Goal: Task Accomplishment & Management: Complete application form

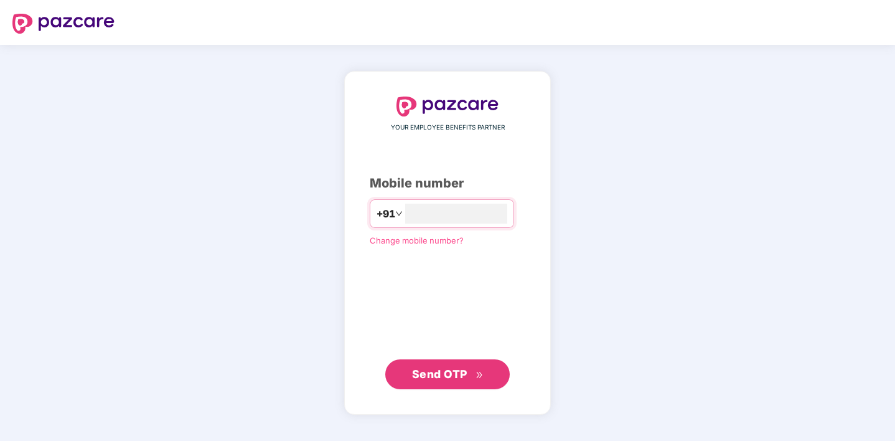
type input "**********"
click at [438, 375] on span "Send OTP" at bounding box center [439, 373] width 55 height 13
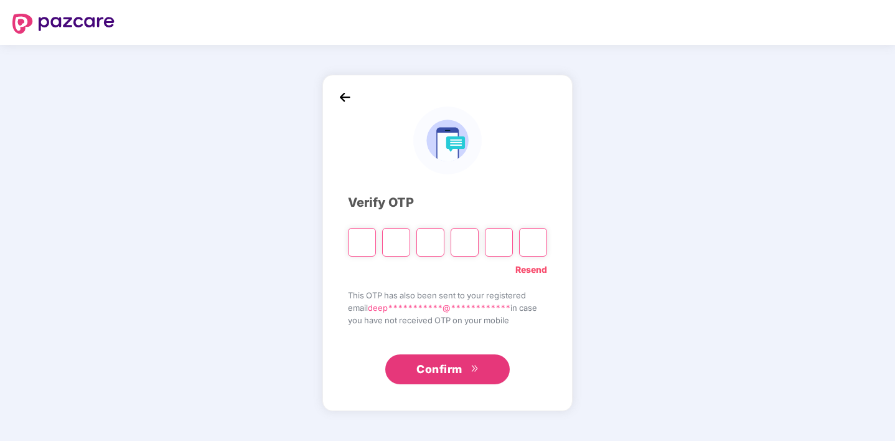
type input "*"
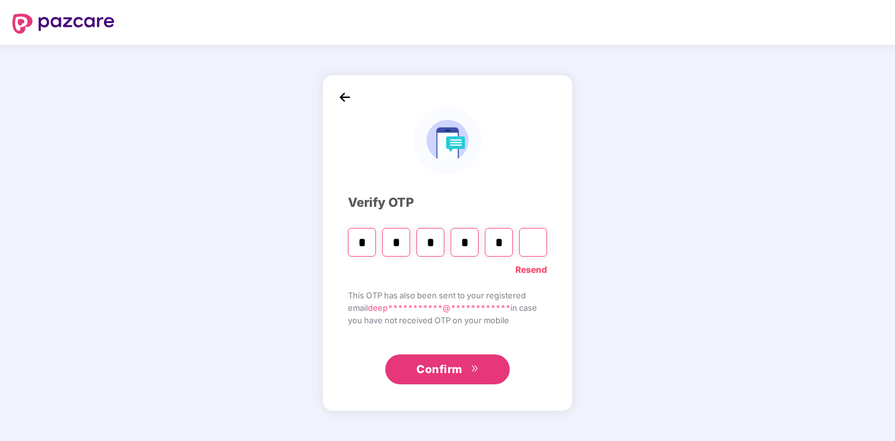
type input "*"
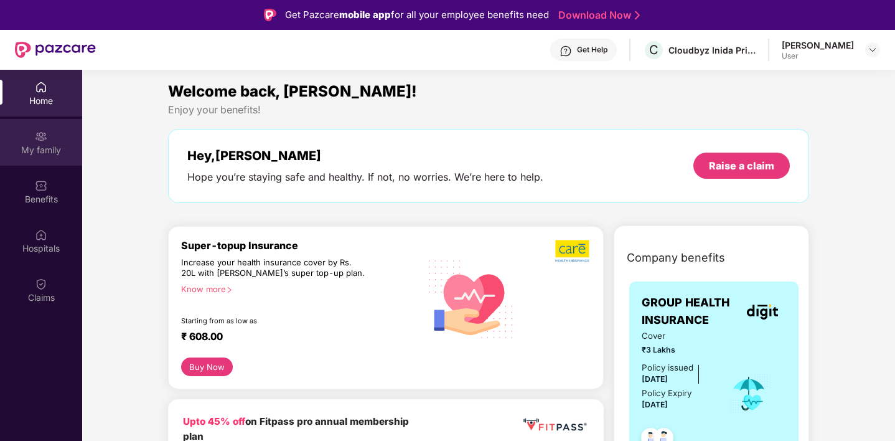
click at [25, 152] on div "My family" at bounding box center [41, 150] width 82 height 12
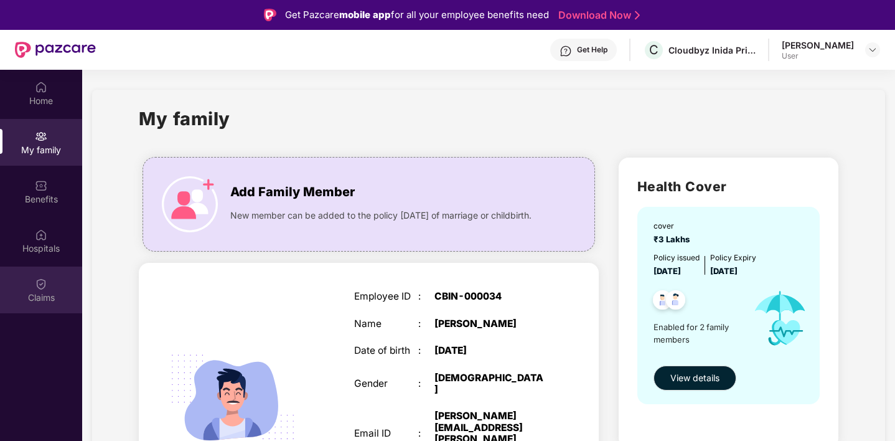
click at [44, 301] on div "Claims" at bounding box center [41, 297] width 82 height 12
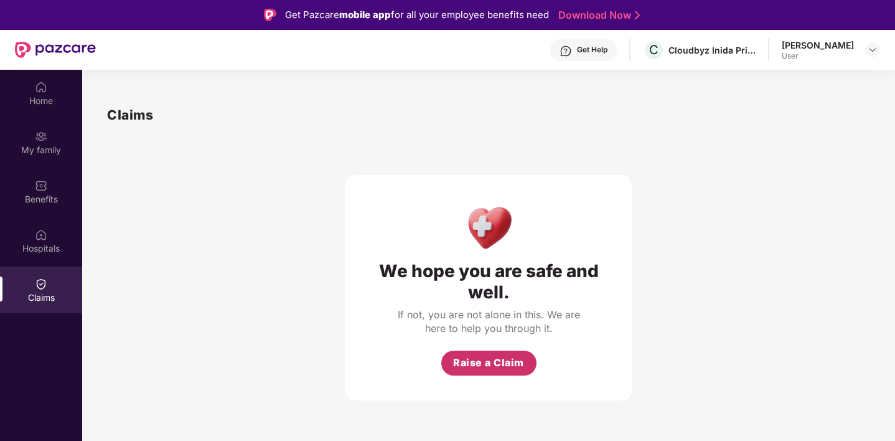
click at [478, 365] on span "Raise a Claim" at bounding box center [488, 363] width 71 height 16
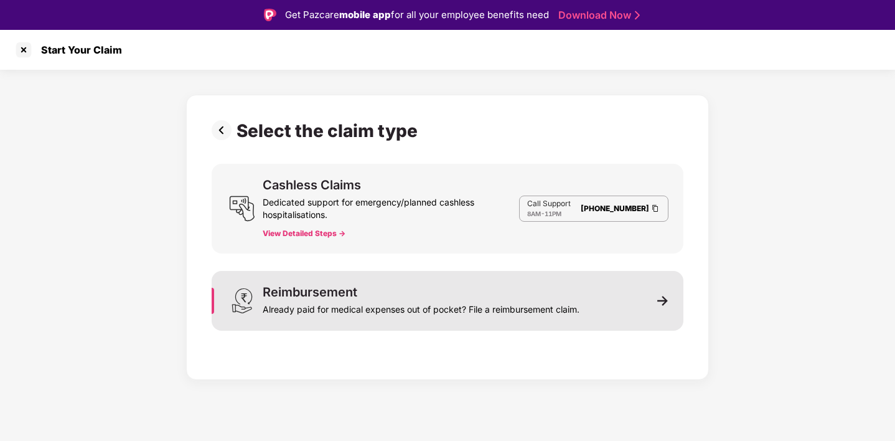
click at [668, 296] on div "Reimbursement Already paid for medical expenses out of pocket? File a reimburse…" at bounding box center [448, 301] width 472 height 60
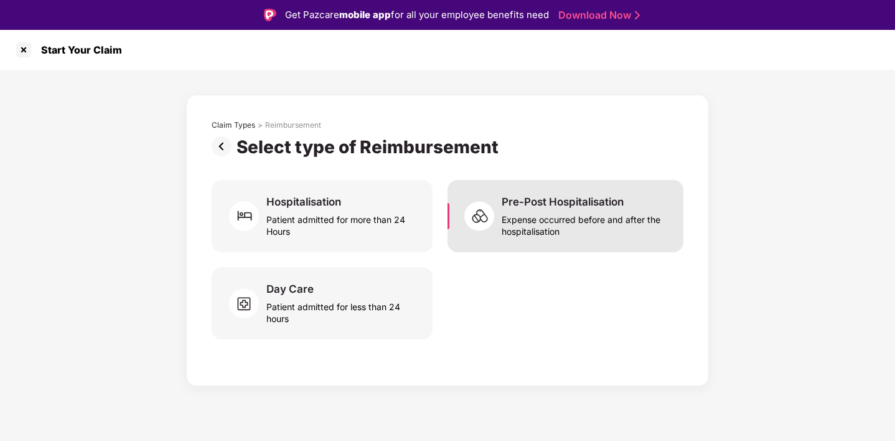
click at [554, 196] on div "Pre-Post Hospitalisation" at bounding box center [563, 202] width 122 height 14
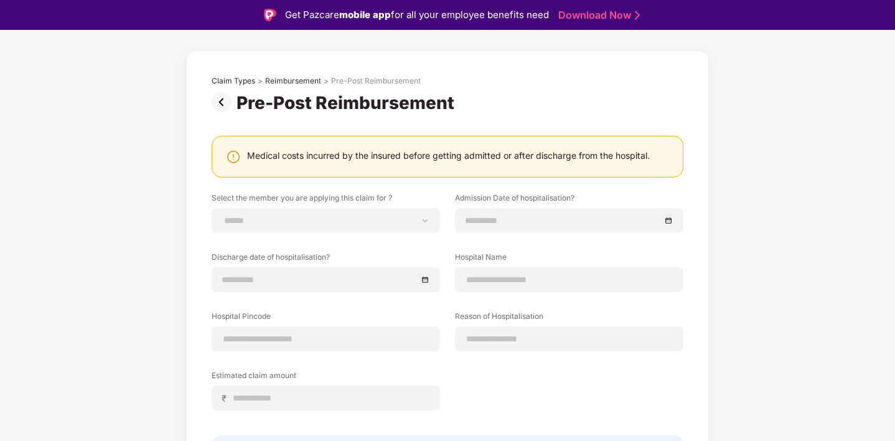
scroll to position [45, 0]
click at [378, 204] on label "Select the member you are applying this claim for ?" at bounding box center [326, 200] width 228 height 16
click at [378, 228] on div "**********" at bounding box center [326, 219] width 228 height 25
click at [382, 222] on select "**********" at bounding box center [325, 220] width 207 height 10
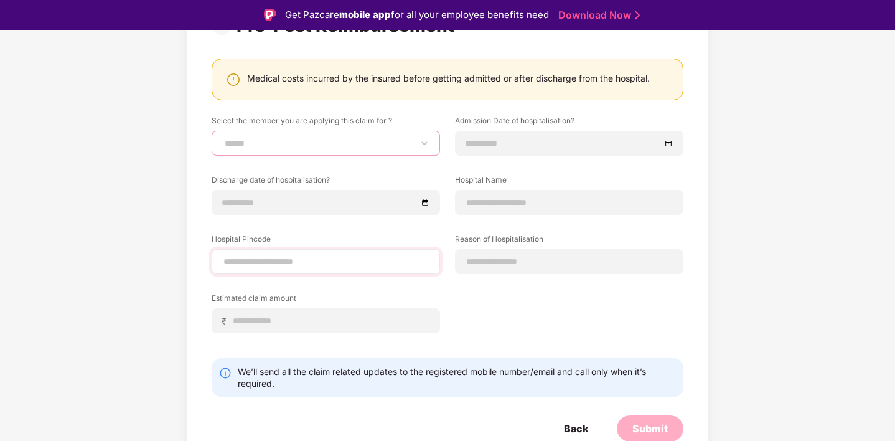
scroll to position [124, 0]
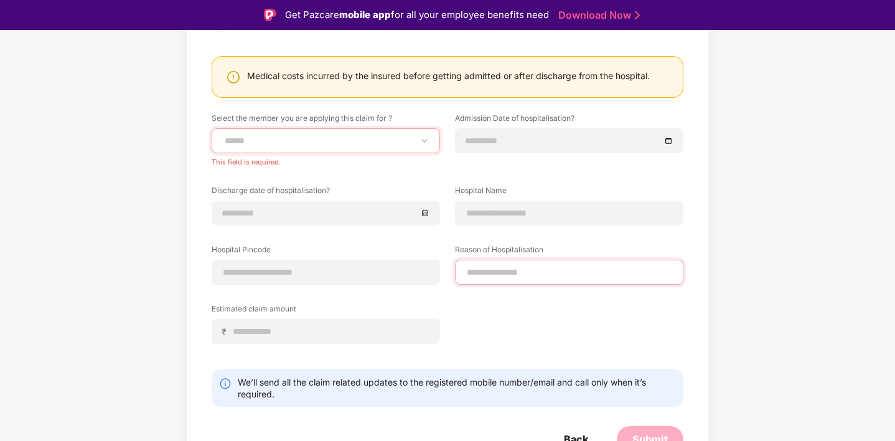
click at [531, 261] on div at bounding box center [569, 272] width 228 height 25
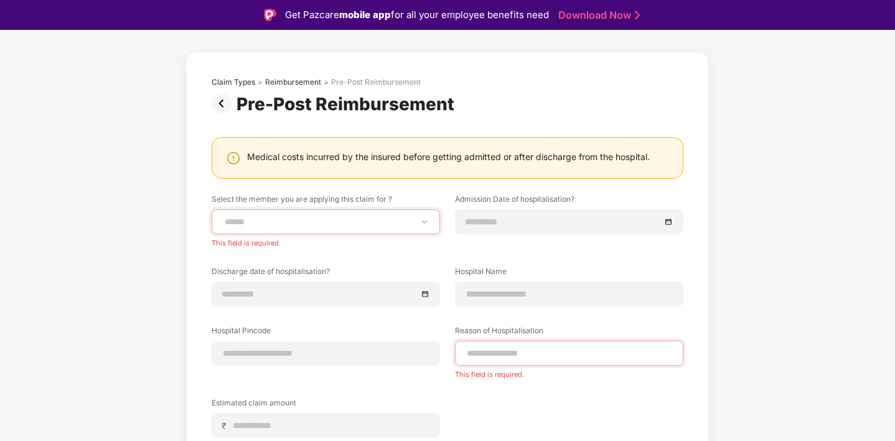
scroll to position [0, 0]
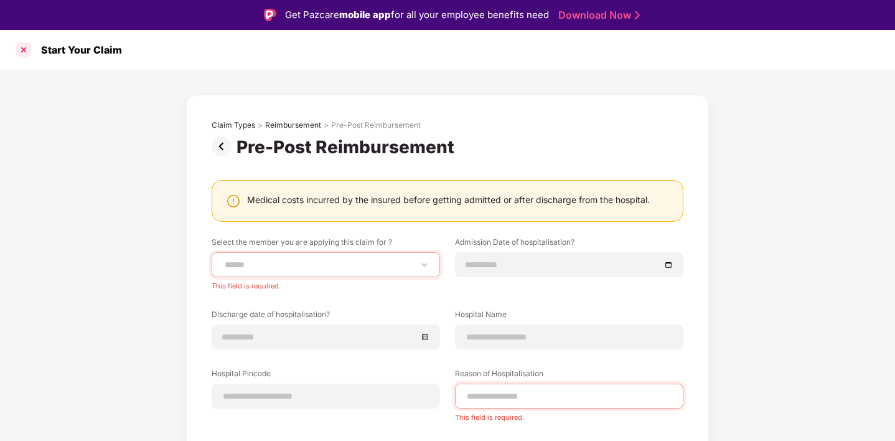
click at [23, 50] on div at bounding box center [24, 50] width 20 height 20
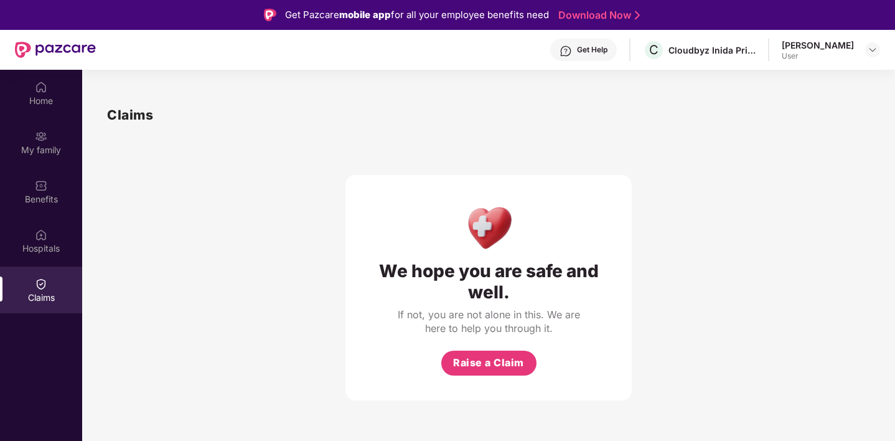
click at [813, 40] on div "[PERSON_NAME]" at bounding box center [818, 45] width 72 height 12
click at [879, 54] on div at bounding box center [872, 49] width 15 height 15
click at [874, 51] on img at bounding box center [873, 50] width 10 height 10
click at [597, 262] on div "We hope you are safe and well." at bounding box center [488, 281] width 236 height 42
click at [517, 368] on span "Raise a Claim" at bounding box center [488, 363] width 71 height 16
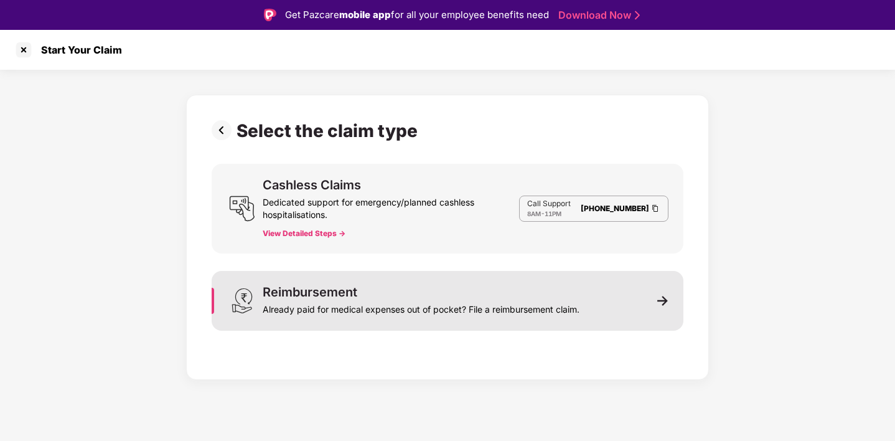
click at [670, 294] on div "Reimbursement Already paid for medical expenses out of pocket? File a reimburse…" at bounding box center [448, 301] width 472 height 60
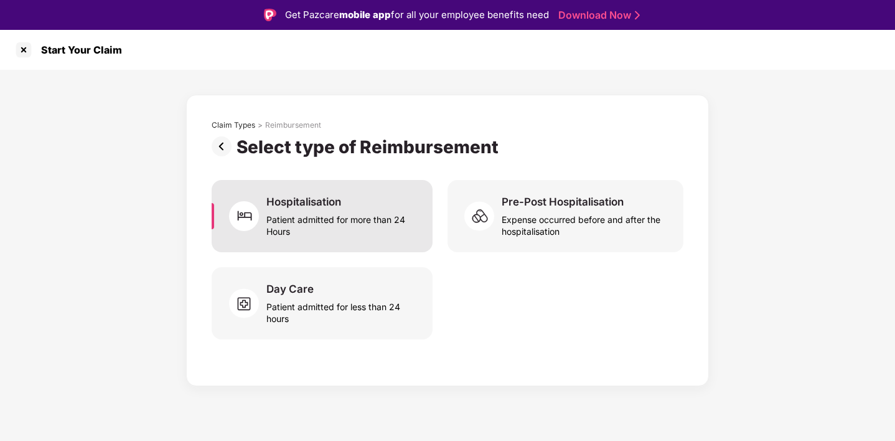
click at [335, 207] on div "Hospitalisation" at bounding box center [303, 202] width 75 height 14
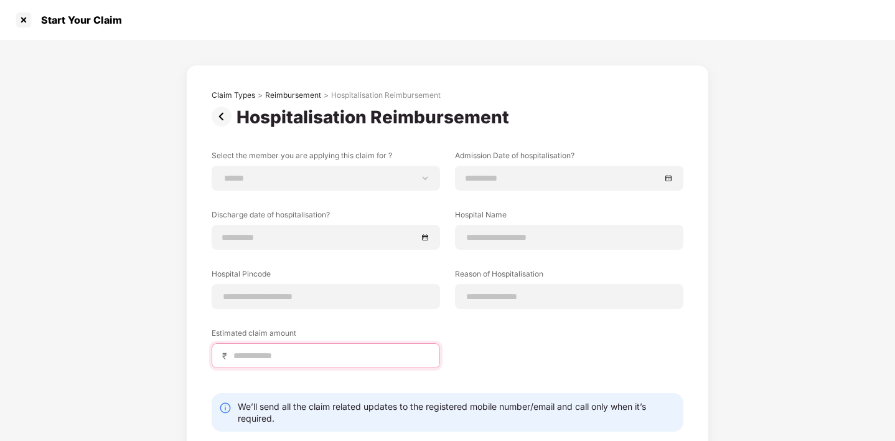
click at [327, 353] on input at bounding box center [330, 355] width 197 height 13
click at [553, 332] on div "**********" at bounding box center [448, 268] width 472 height 236
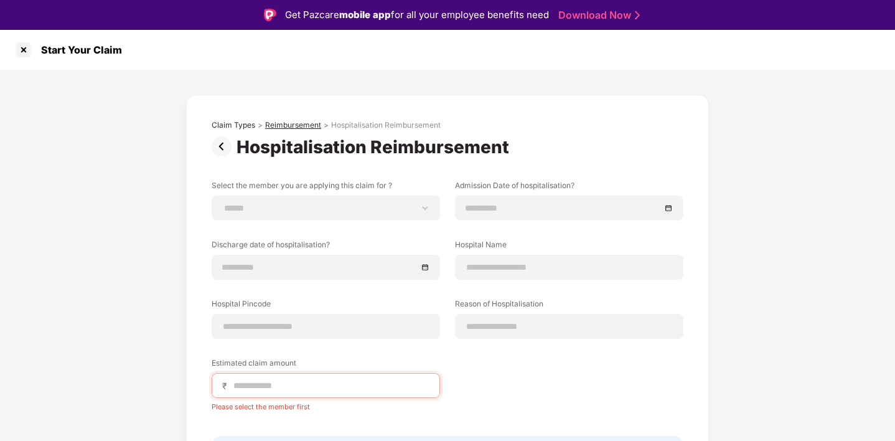
click at [275, 122] on div "Reimbursement" at bounding box center [293, 125] width 56 height 10
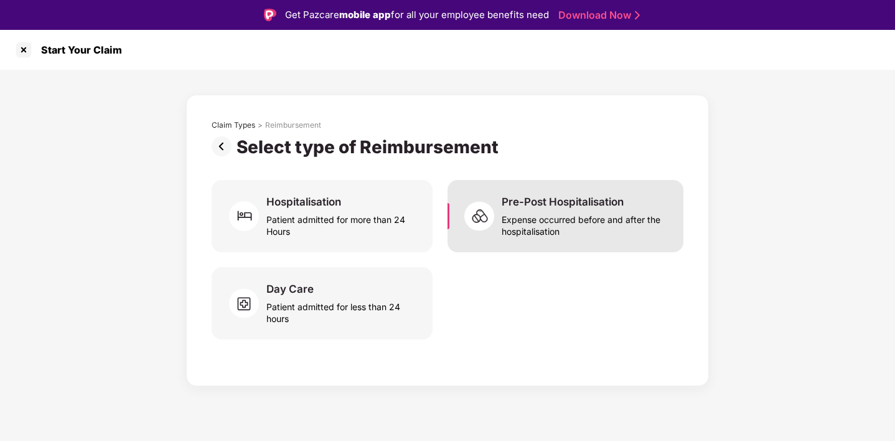
click at [540, 215] on div "Expense occurred before and after the hospitalisation" at bounding box center [585, 222] width 167 height 29
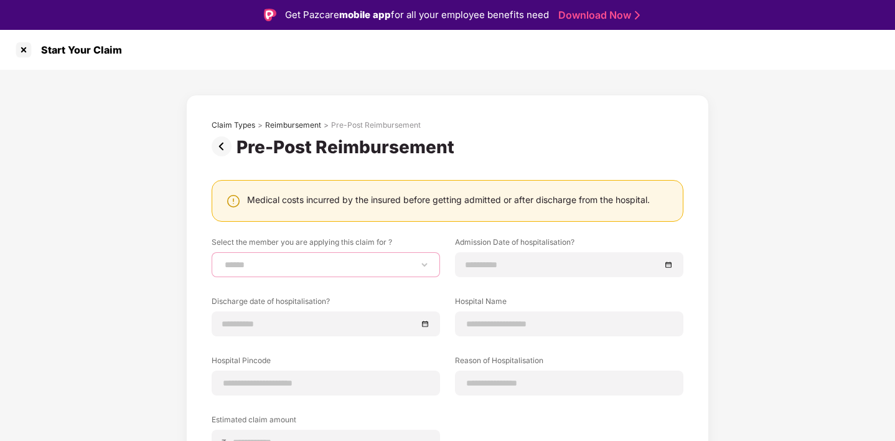
click at [338, 269] on select "**********" at bounding box center [325, 265] width 207 height 10
select select "**********"
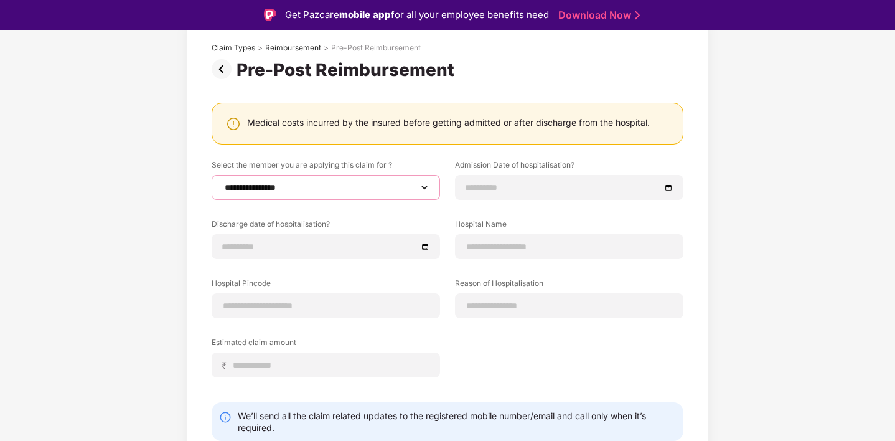
scroll to position [90, 0]
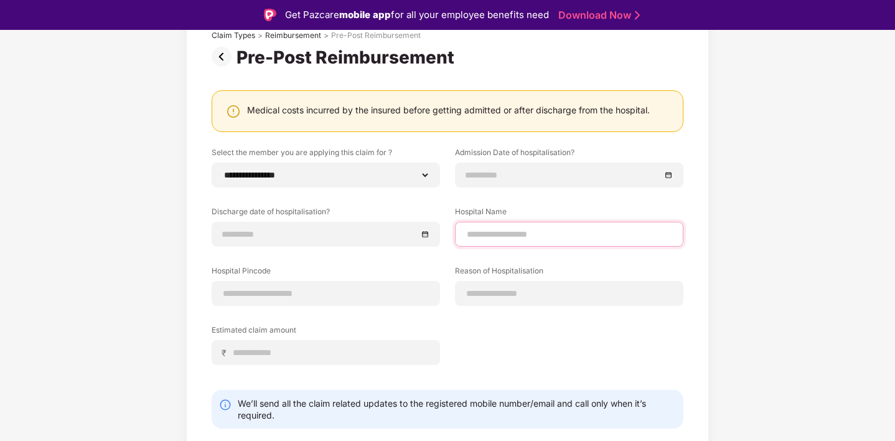
click at [473, 237] on input at bounding box center [569, 234] width 207 height 13
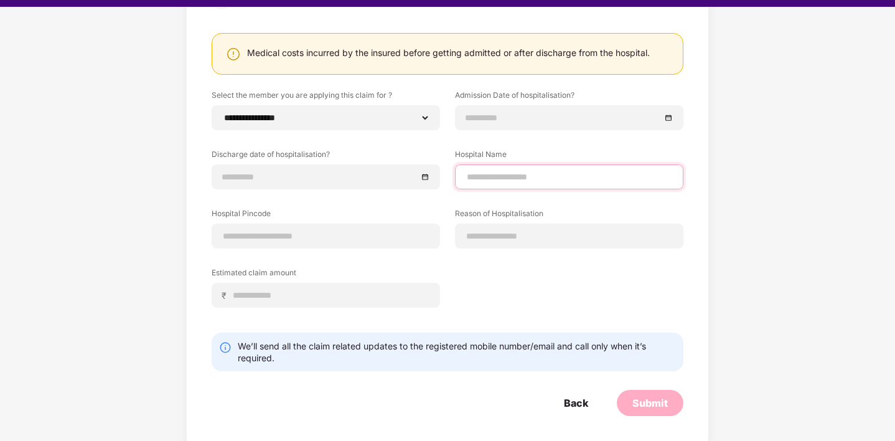
scroll to position [0, 0]
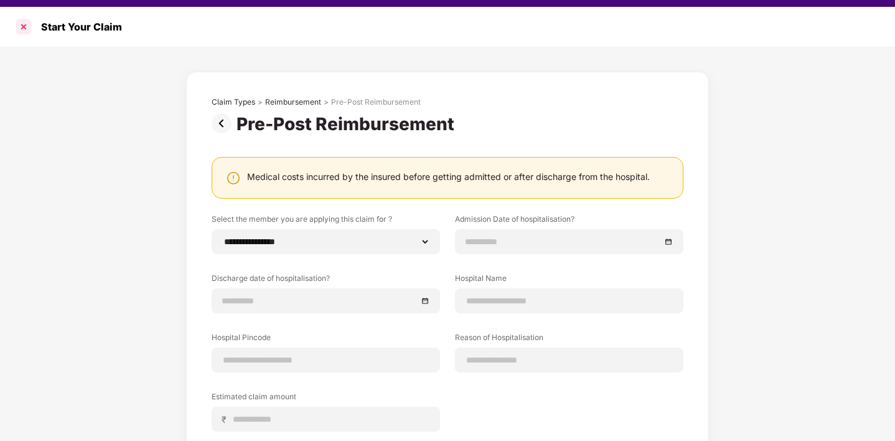
click at [17, 28] on div at bounding box center [24, 27] width 20 height 20
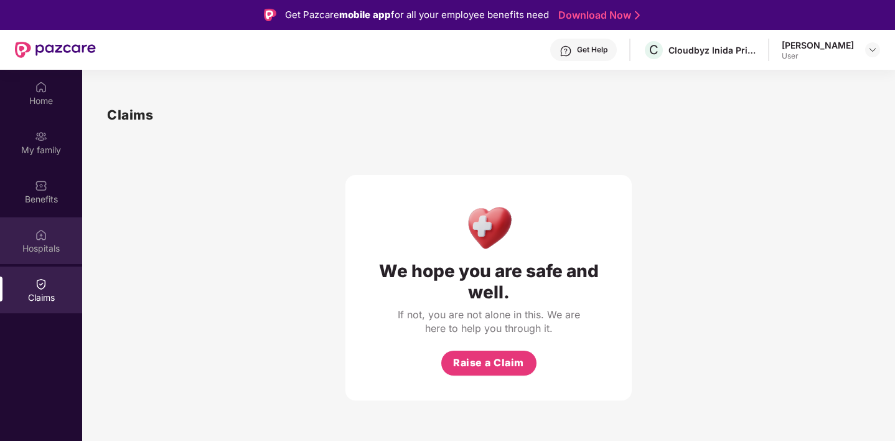
click at [43, 250] on div "Hospitals" at bounding box center [41, 248] width 82 height 12
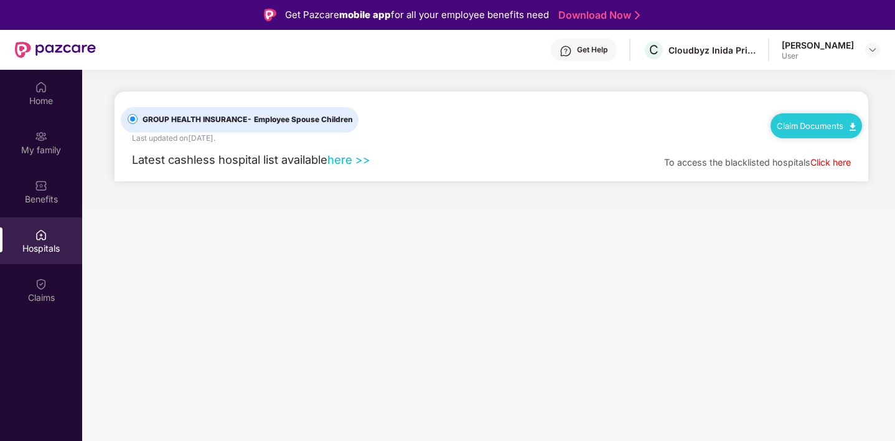
click at [848, 128] on link "Claim Documents" at bounding box center [816, 126] width 79 height 10
click at [854, 146] on link "Claim Form" at bounding box center [821, 147] width 81 height 27
click at [851, 128] on img at bounding box center [853, 127] width 6 height 8
click at [844, 176] on link "Claim Process" at bounding box center [821, 172] width 81 height 27
